Goal: Obtain resource: Download file/media

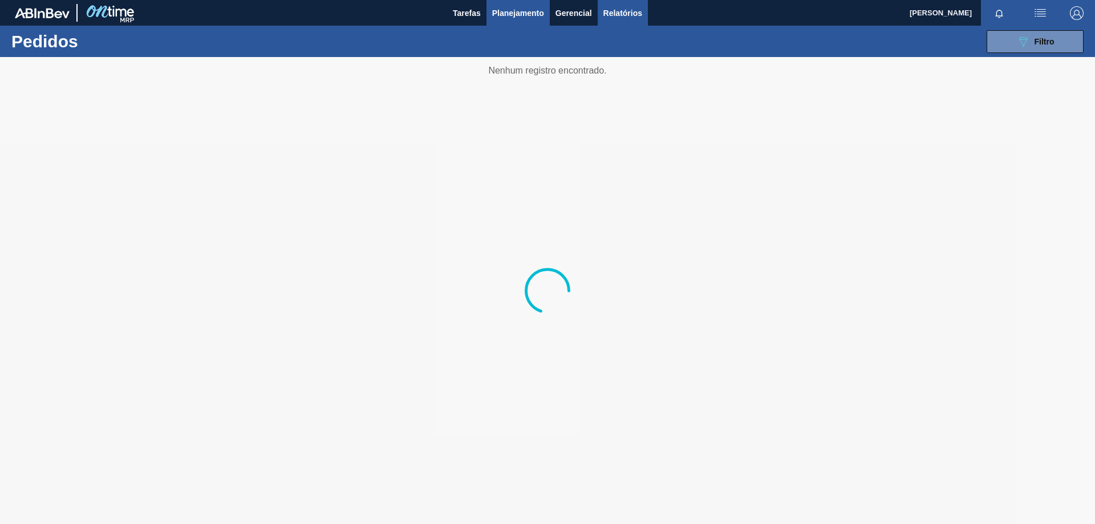
click at [605, 15] on span "Relatórios" at bounding box center [622, 13] width 39 height 14
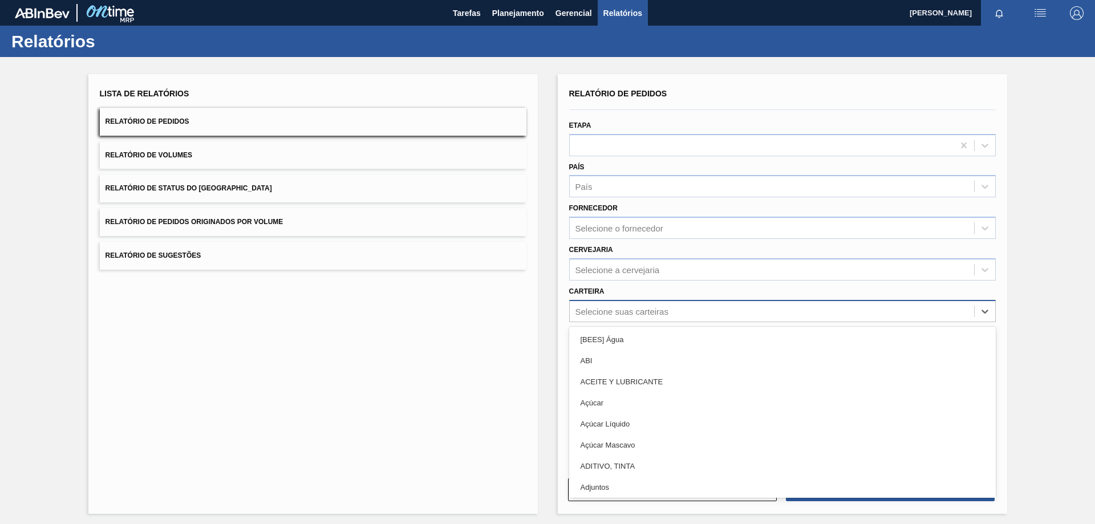
click at [609, 310] on div "Selecione suas carteiras" at bounding box center [622, 311] width 93 height 10
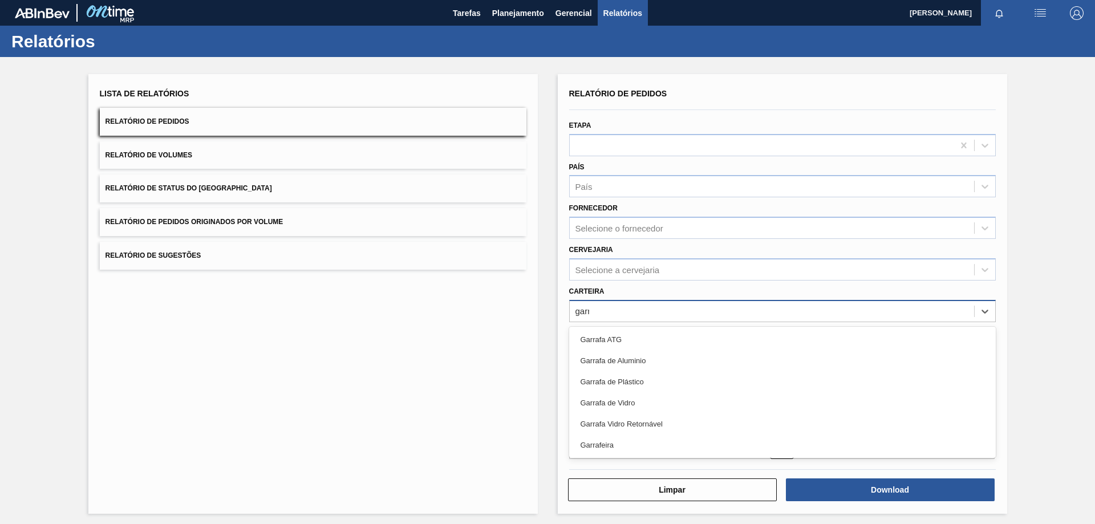
type input "garra"
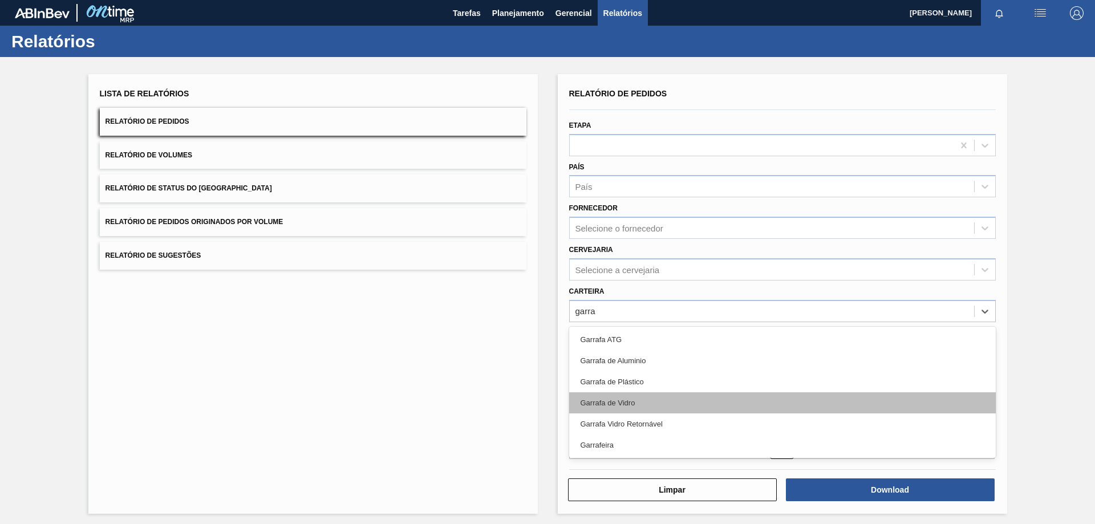
click at [600, 398] on div "Garrafa de Vidro" at bounding box center [782, 402] width 427 height 21
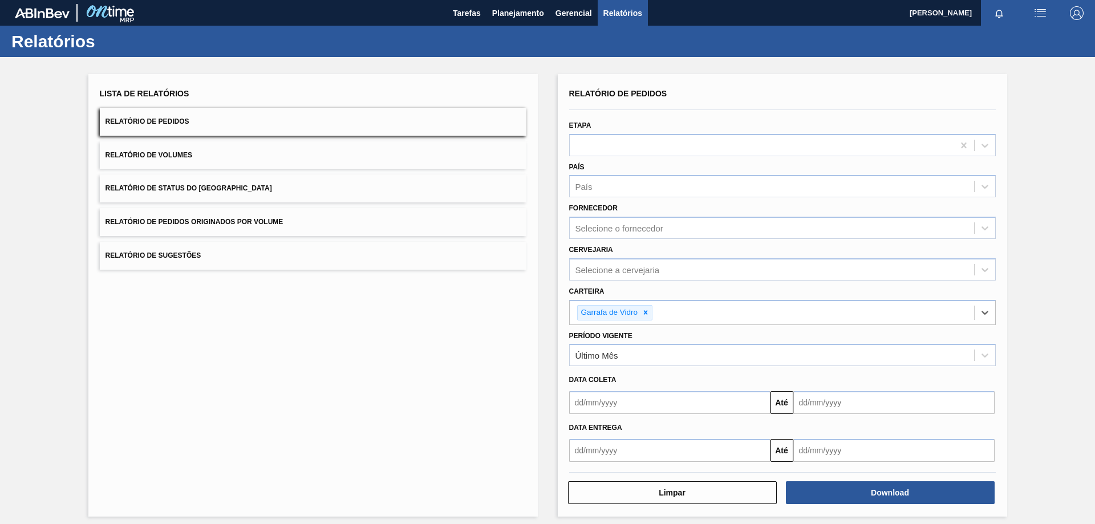
click at [603, 256] on div "Cervejaria Selecione a cervejaria" at bounding box center [782, 261] width 427 height 39
click at [603, 258] on div "Selecione a cervejaria" at bounding box center [782, 269] width 427 height 22
click at [598, 266] on div "Selecione a cervejaria" at bounding box center [618, 270] width 84 height 10
click at [603, 265] on div "Selecione a cervejaria" at bounding box center [618, 270] width 84 height 10
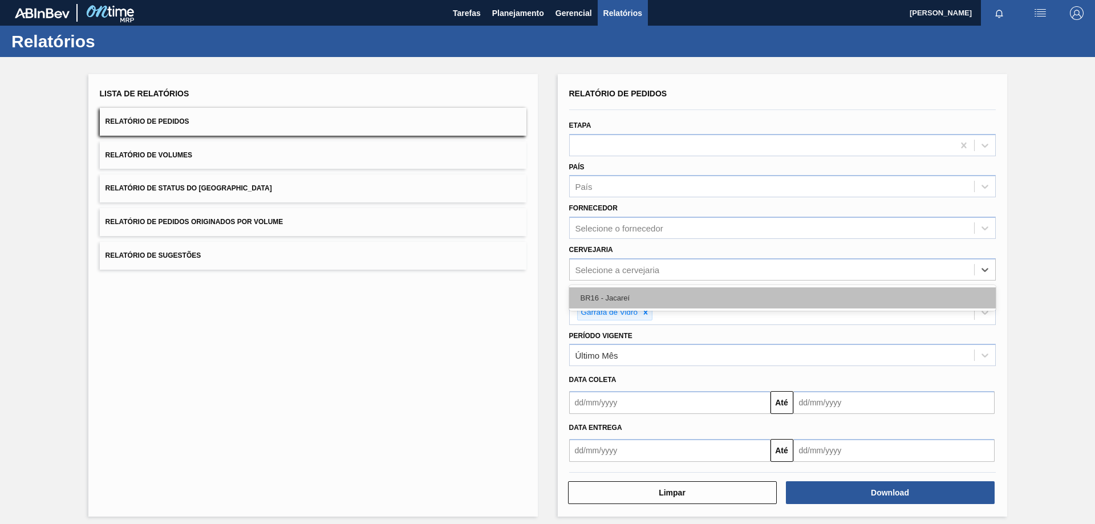
click at [605, 298] on div "BR16 - Jacareí" at bounding box center [782, 297] width 427 height 21
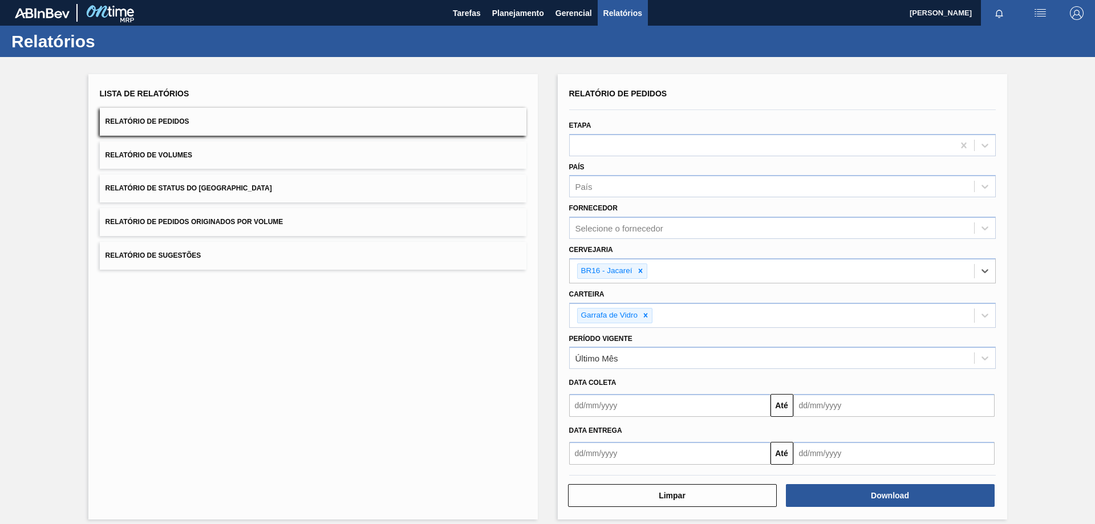
click at [592, 399] on input "text" at bounding box center [669, 405] width 201 height 23
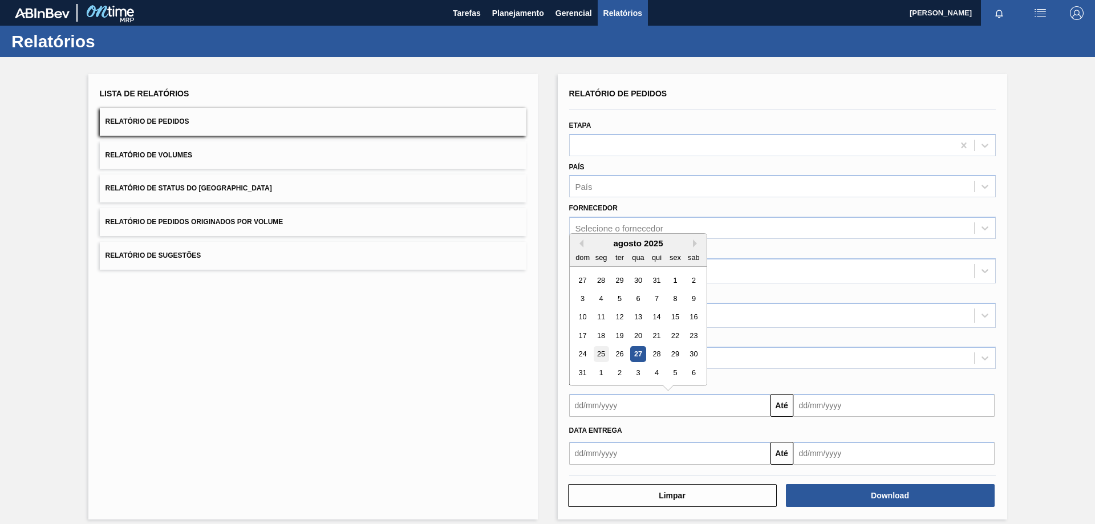
click at [594, 354] on div "25" at bounding box center [600, 354] width 15 height 15
type input "[DATE]"
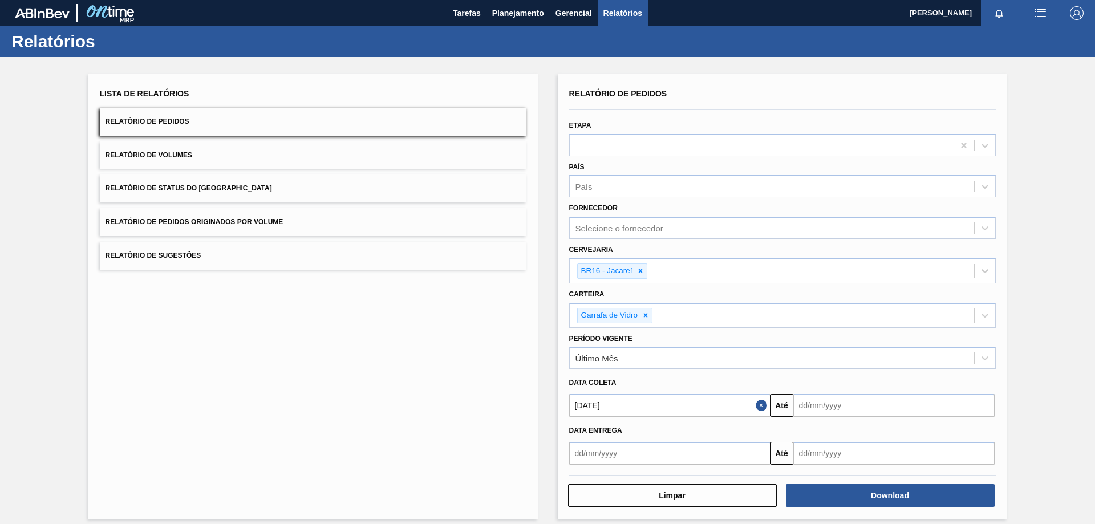
click at [812, 409] on input "text" at bounding box center [893, 405] width 201 height 23
click at [800, 372] on div "31" at bounding box center [806, 372] width 15 height 15
type input "[DATE]"
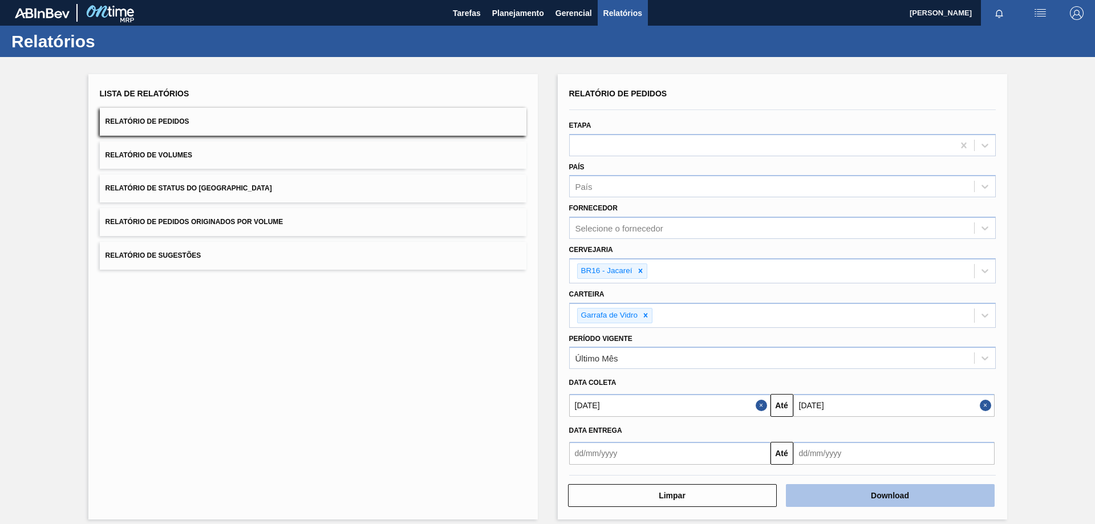
click at [840, 496] on button "Download" at bounding box center [890, 495] width 209 height 23
